Goal: Entertainment & Leisure: Consume media (video, audio)

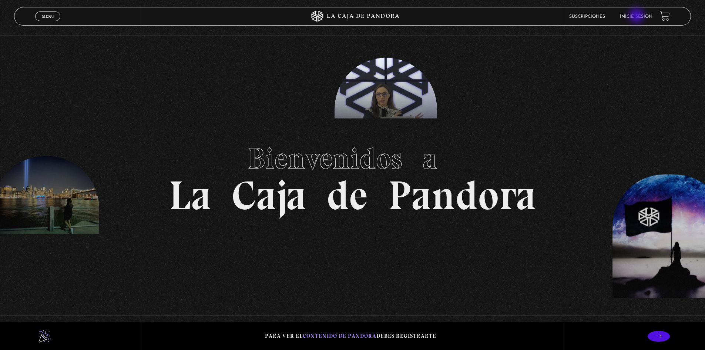
click at [637, 16] on link "Inicie sesión" at bounding box center [636, 16] width 33 height 4
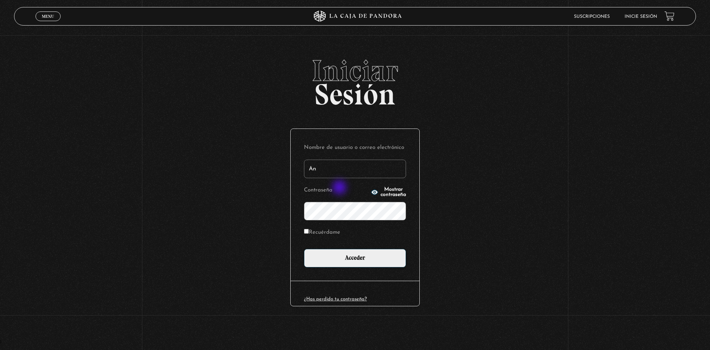
type input "Andy95"
click at [304, 249] on input "Acceder" at bounding box center [355, 258] width 102 height 18
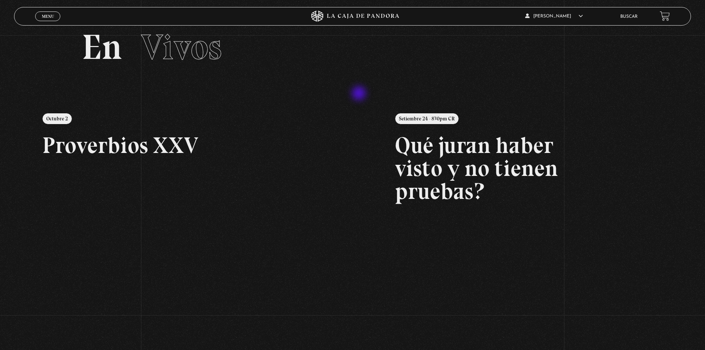
scroll to position [37, 0]
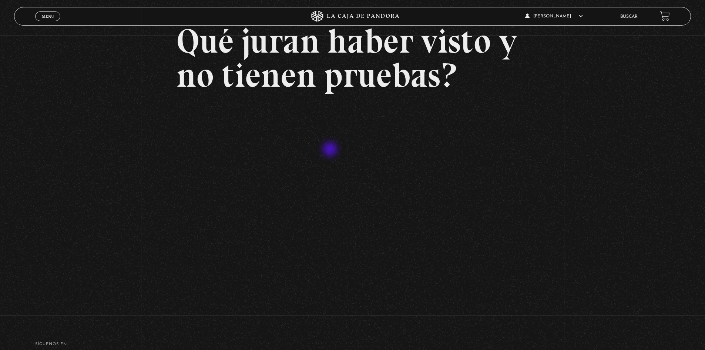
scroll to position [74, 0]
